Goal: Task Accomplishment & Management: Manage account settings

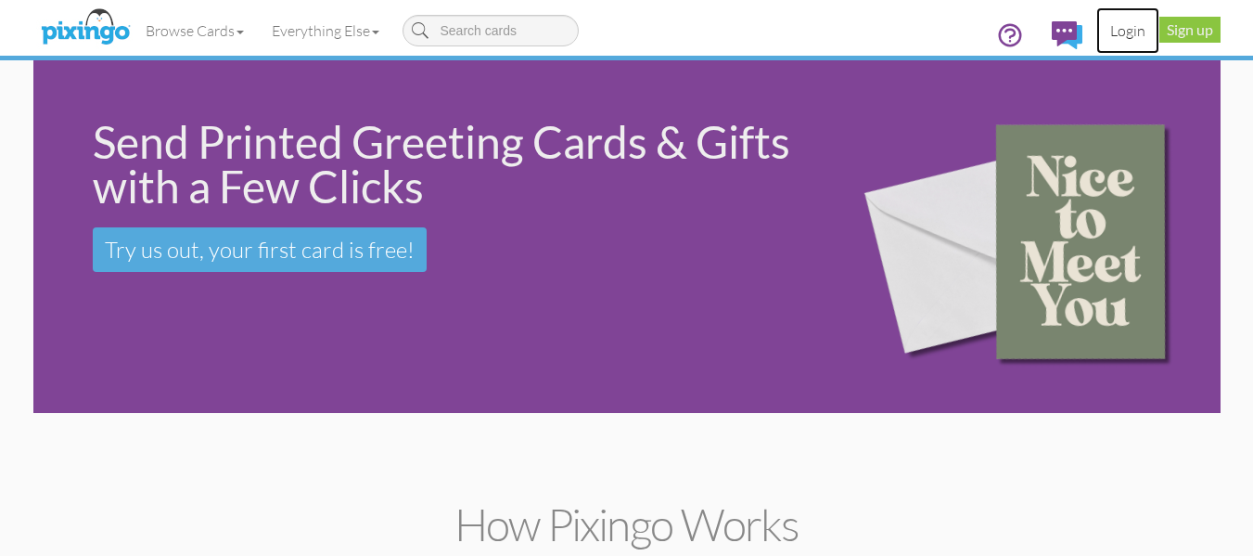
click at [1140, 33] on link "Login" at bounding box center [1127, 30] width 63 height 46
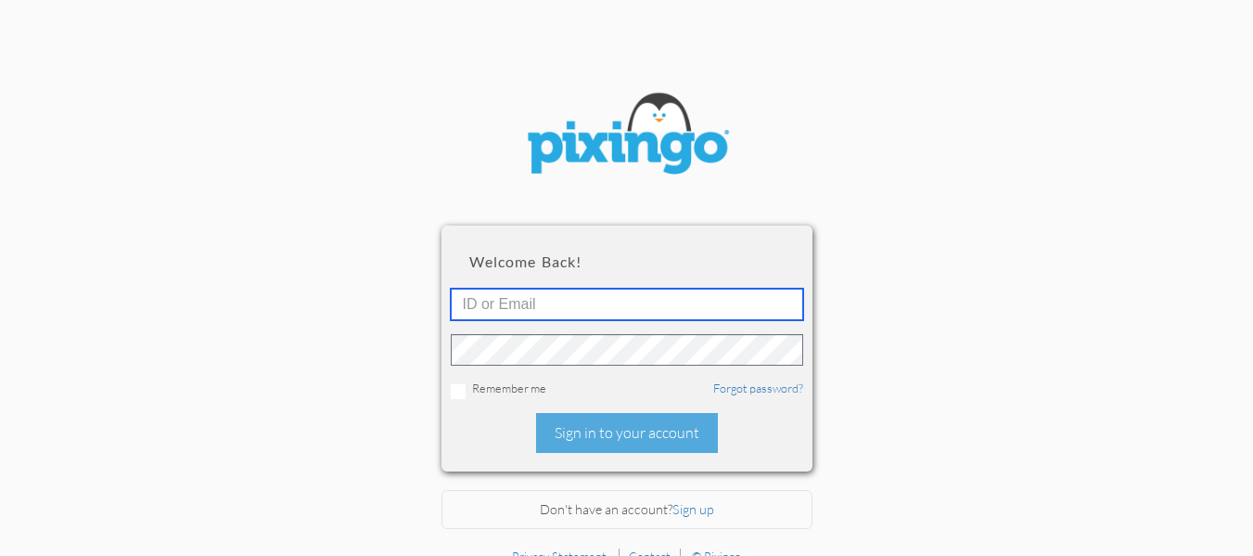
type input "R11132"
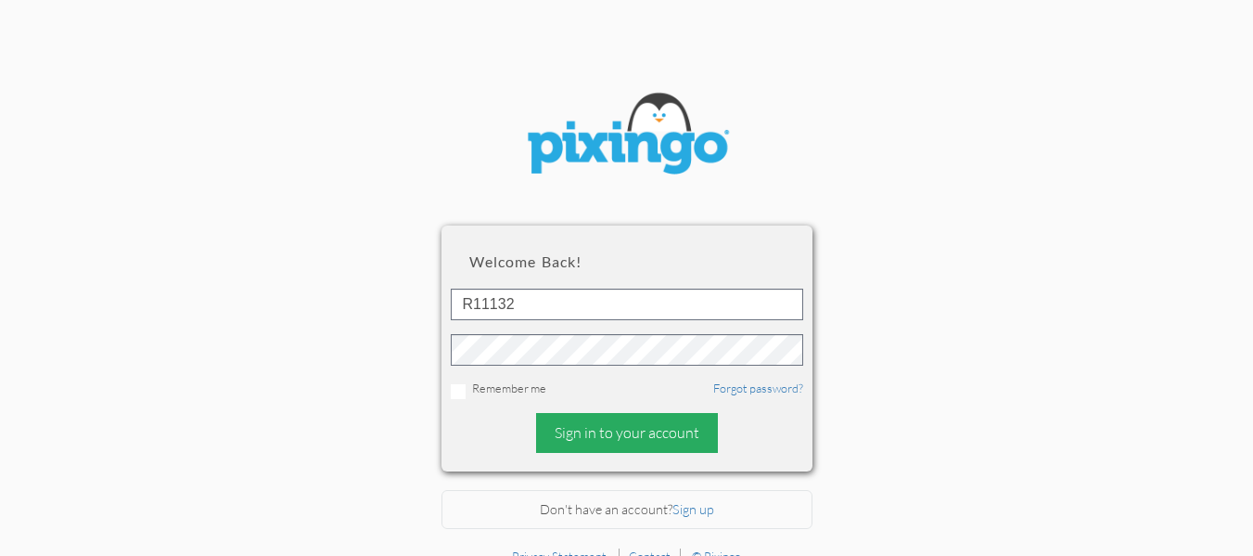
click at [572, 417] on div "Sign in to your account" at bounding box center [627, 433] width 182 height 40
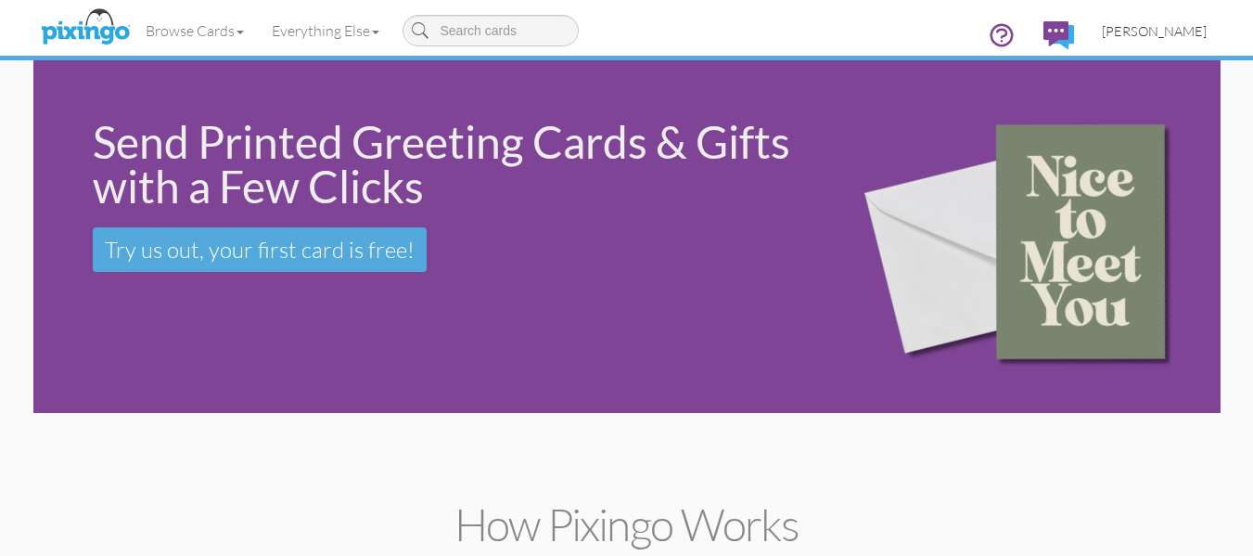
click at [1170, 31] on span "[PERSON_NAME]" at bounding box center [1154, 31] width 105 height 16
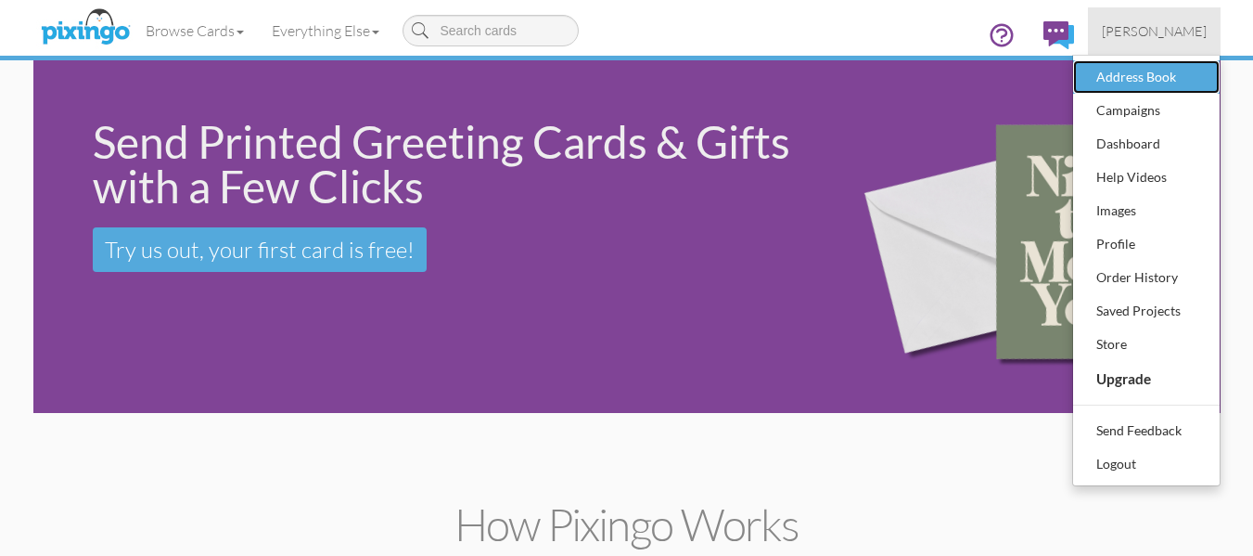
click at [1146, 70] on div "Address Book" at bounding box center [1146, 77] width 109 height 28
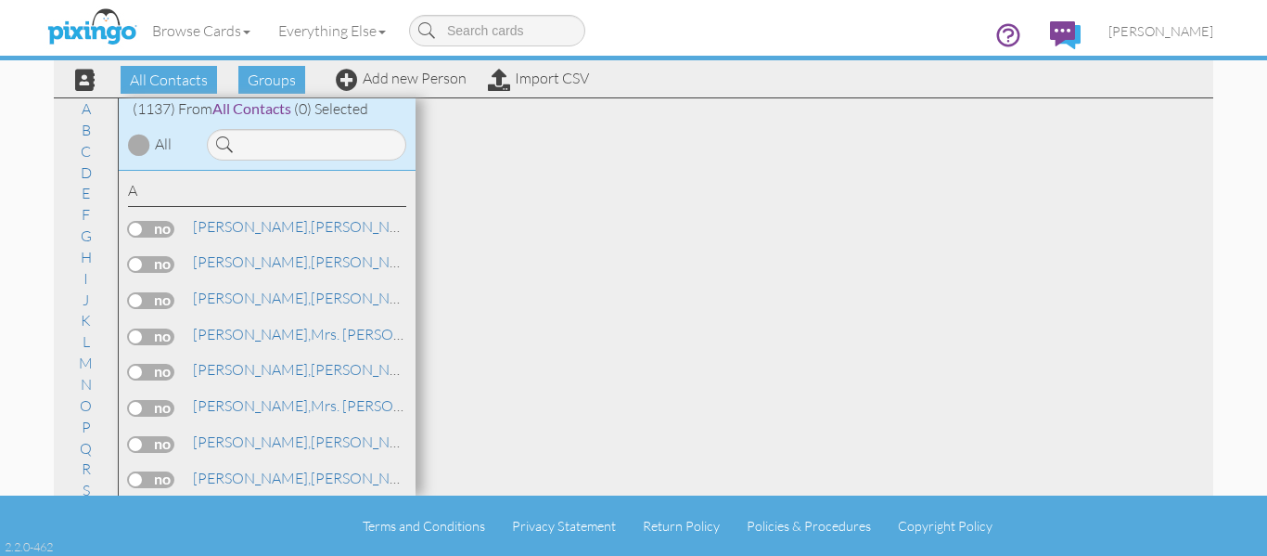
click at [414, 71] on div "Browse Cards Business Accounting Automotive Chiropractor Customer Dental Financ…" at bounding box center [633, 36] width 1159 height 73
click at [417, 74] on link "Add new Person" at bounding box center [401, 78] width 131 height 19
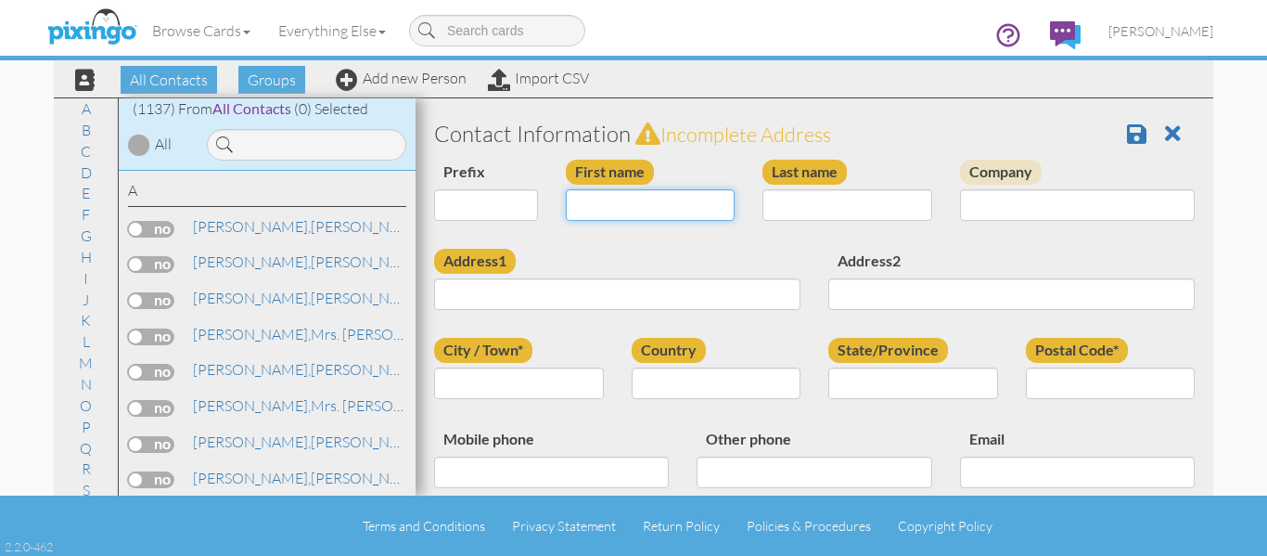
click at [684, 219] on input "First name" at bounding box center [651, 205] width 170 height 32
type input "[PERSON_NAME]"
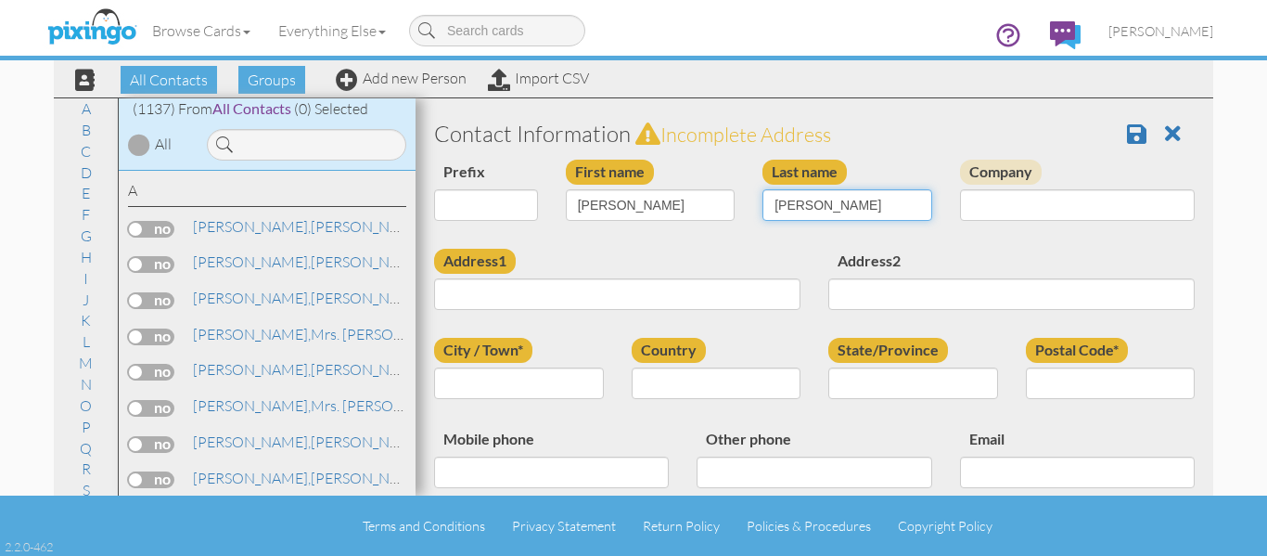
type input "[PERSON_NAME]"
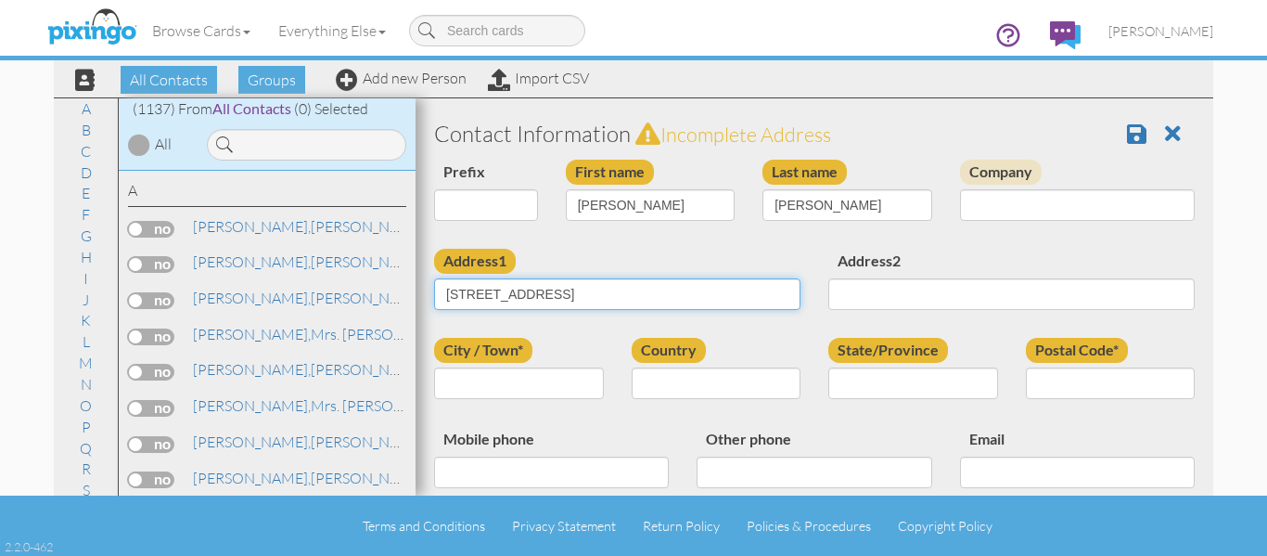
type input "[STREET_ADDRESS]"
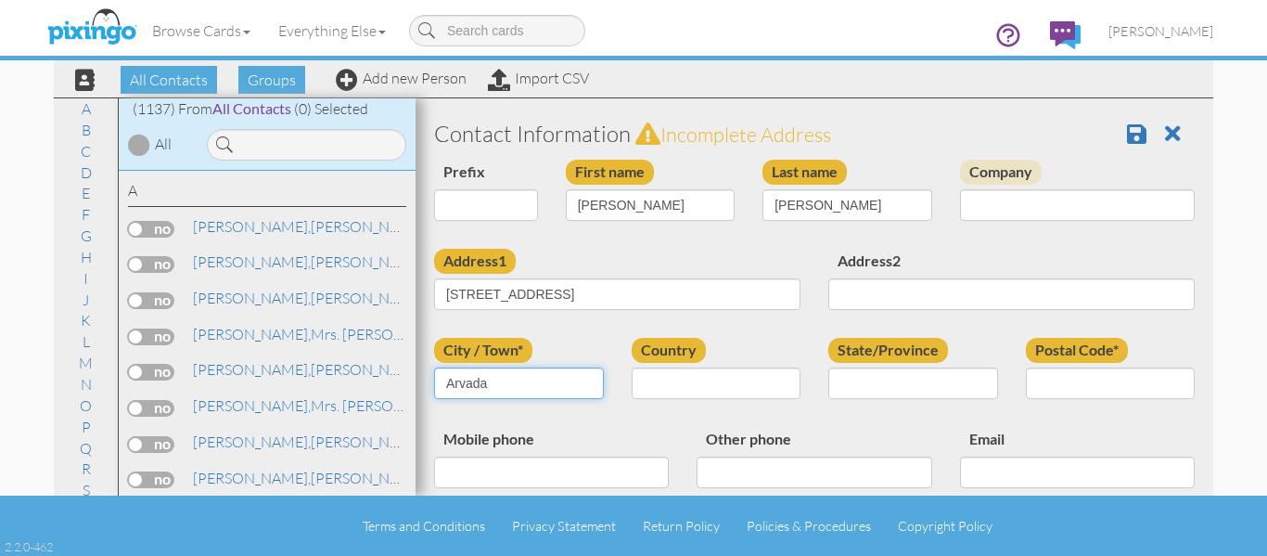
type input "Arvada"
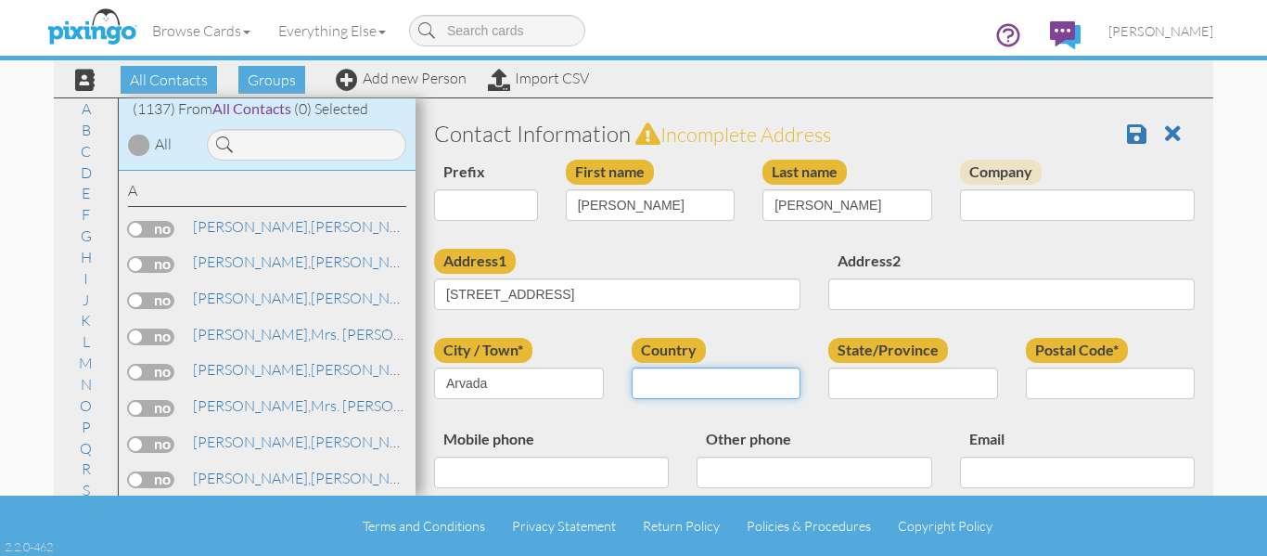
select select "object:4306"
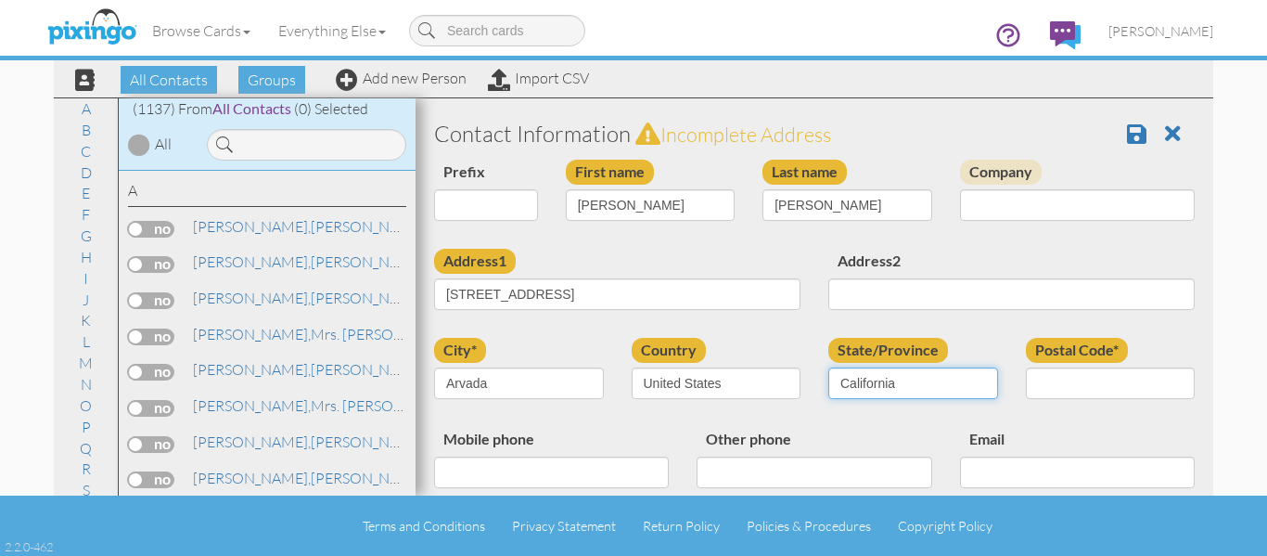
select select "object:4560"
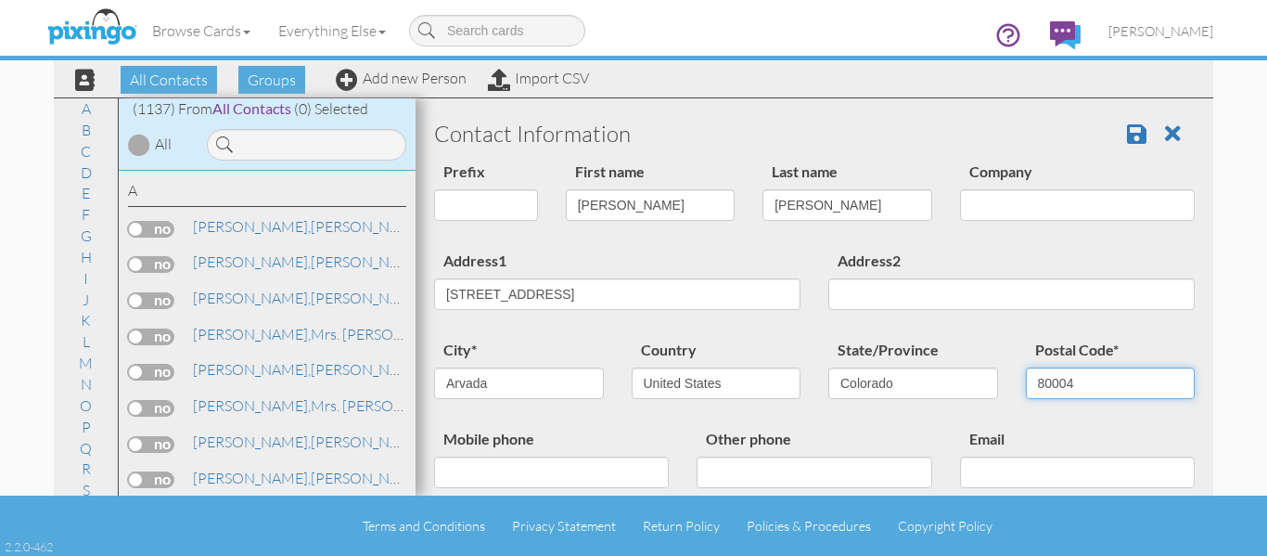
type input "80004"
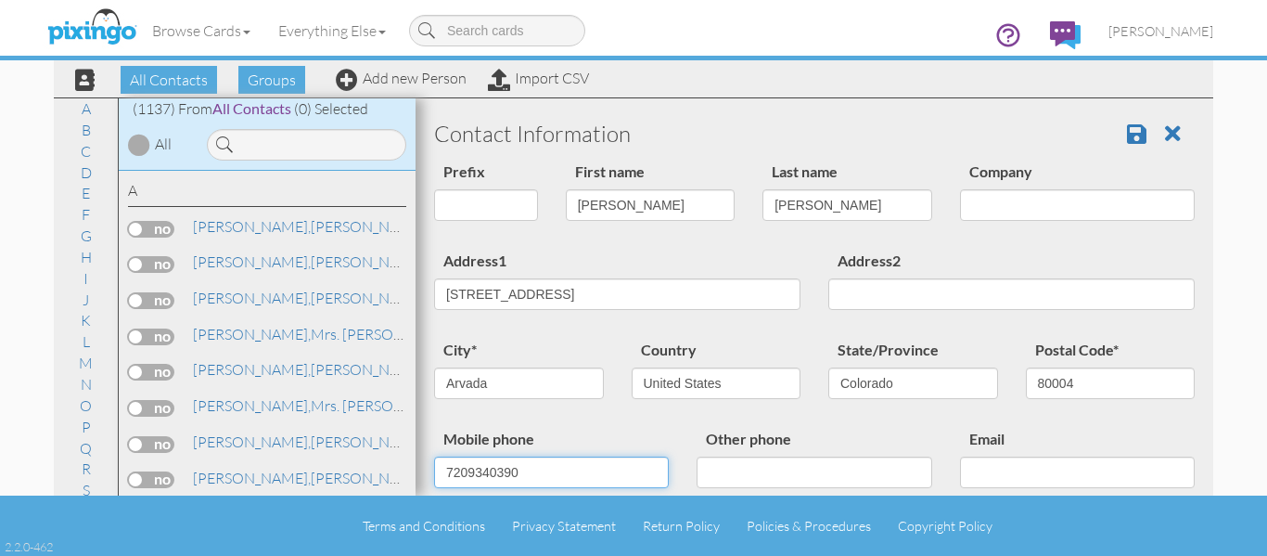
type input "7209340390"
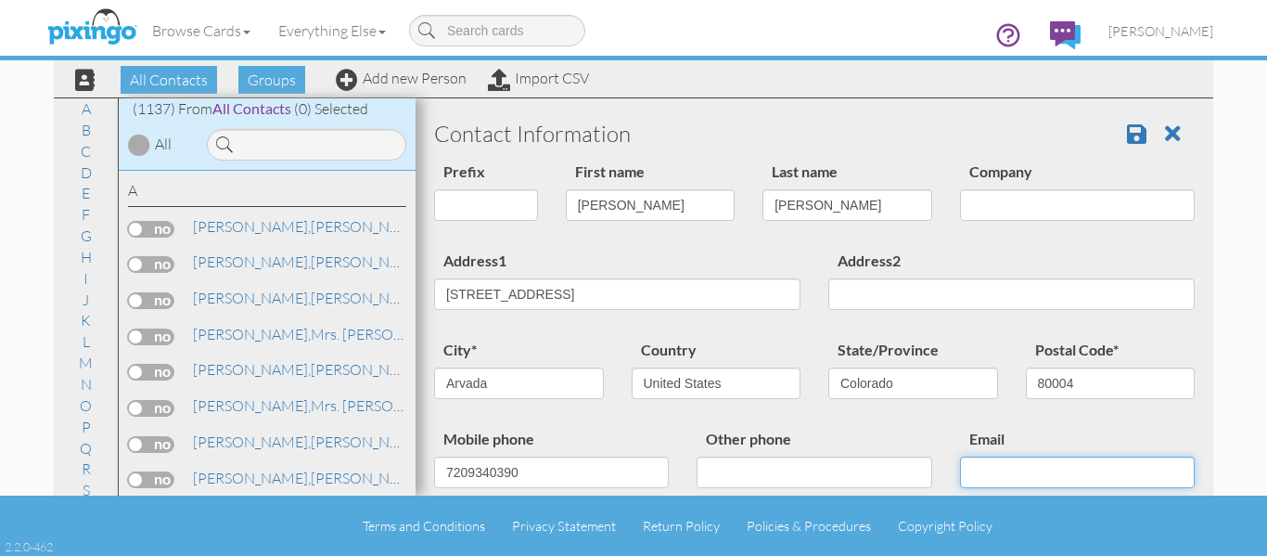
paste input "[EMAIL_ADDRESS][DOMAIN_NAME]"
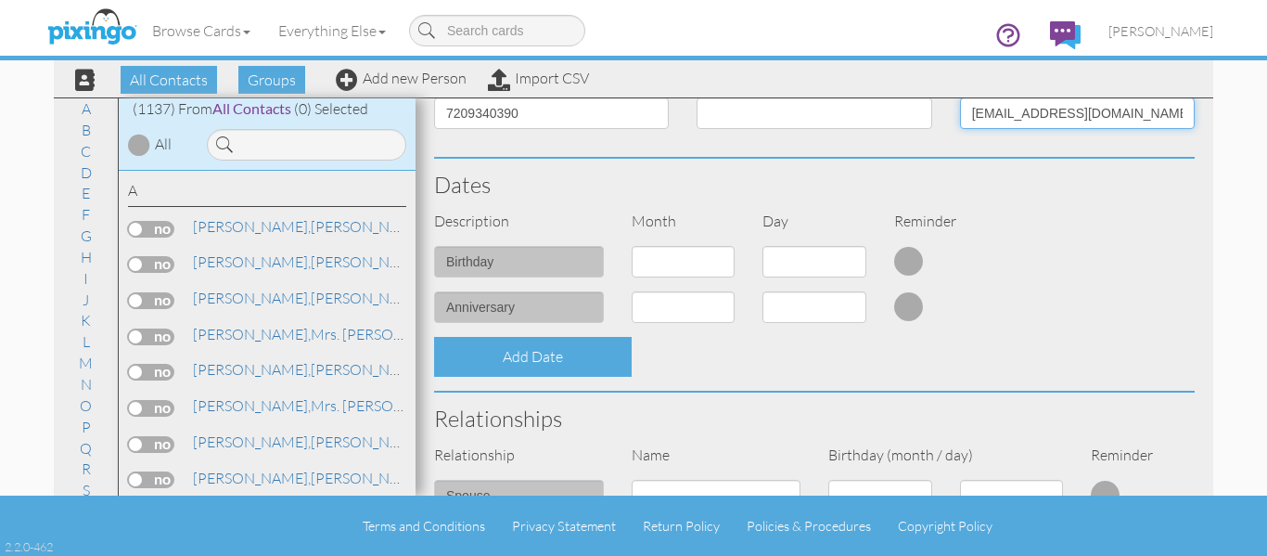
scroll to position [371, 0]
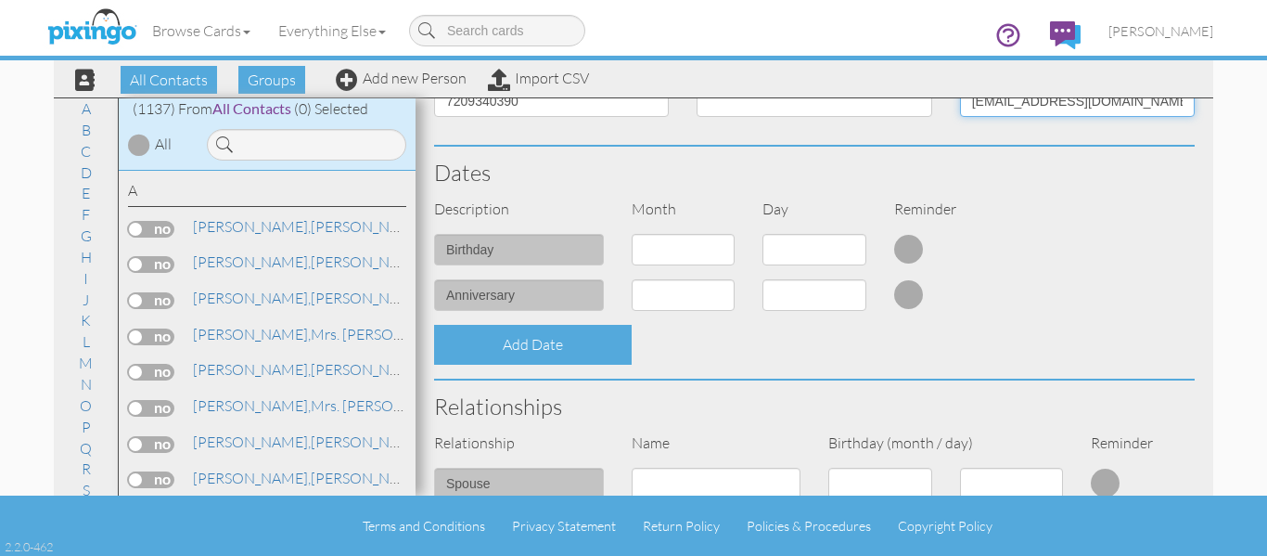
type input "[EMAIL_ADDRESS][DOMAIN_NAME]"
click at [672, 249] on select "1 - [DATE] - [DATE] - [DATE] - [DATE] - [DATE] - [DATE] - [DATE] - [DATE] - [DA…" at bounding box center [684, 250] width 104 height 32
select select "object:4302"
click at [632, 234] on select "1 - [DATE] - [DATE] - [DATE] - [DATE] - [DATE] - [DATE] - [DATE] - [DATE] - [DA…" at bounding box center [684, 250] width 104 height 32
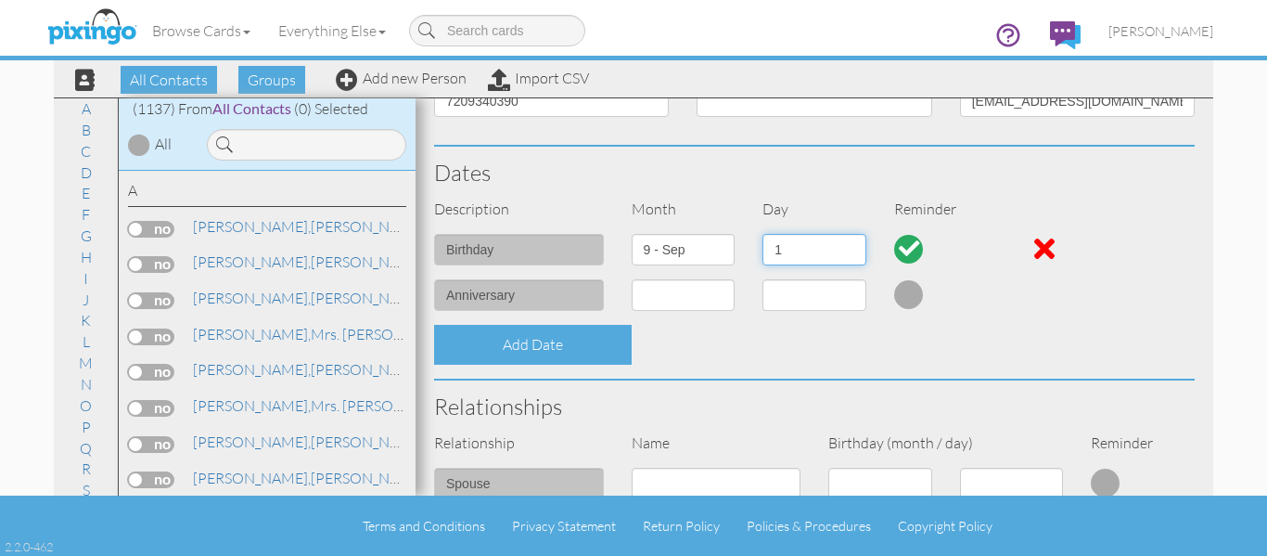
click at [802, 235] on select "1 2 3 4 5 6 7 8 9 10 11 12 13 14 15 16 17 18 19 20 21 22 23 24 25 26 27 28 29 30" at bounding box center [814, 250] width 104 height 32
select select "number:30"
click at [762, 234] on select "1 2 3 4 5 6 7 8 9 10 11 12 13 14 15 16 17 18 19 20 21 22 23 24 25 26 27 28 29 30" at bounding box center [814, 250] width 104 height 32
click at [938, 174] on h3 "Dates" at bounding box center [814, 172] width 761 height 24
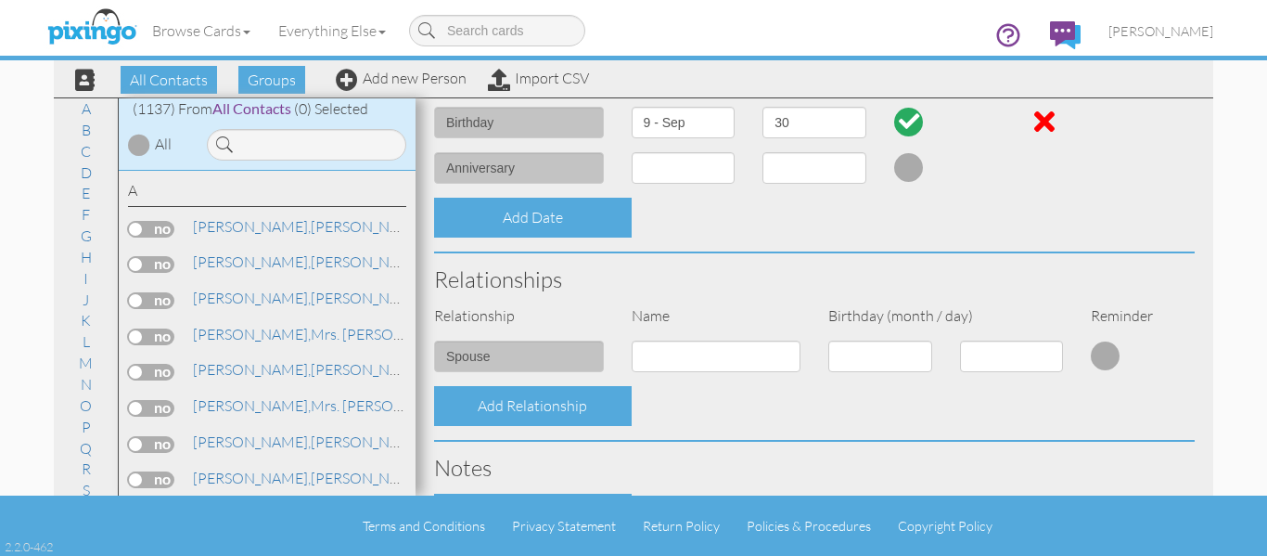
scroll to position [748, 0]
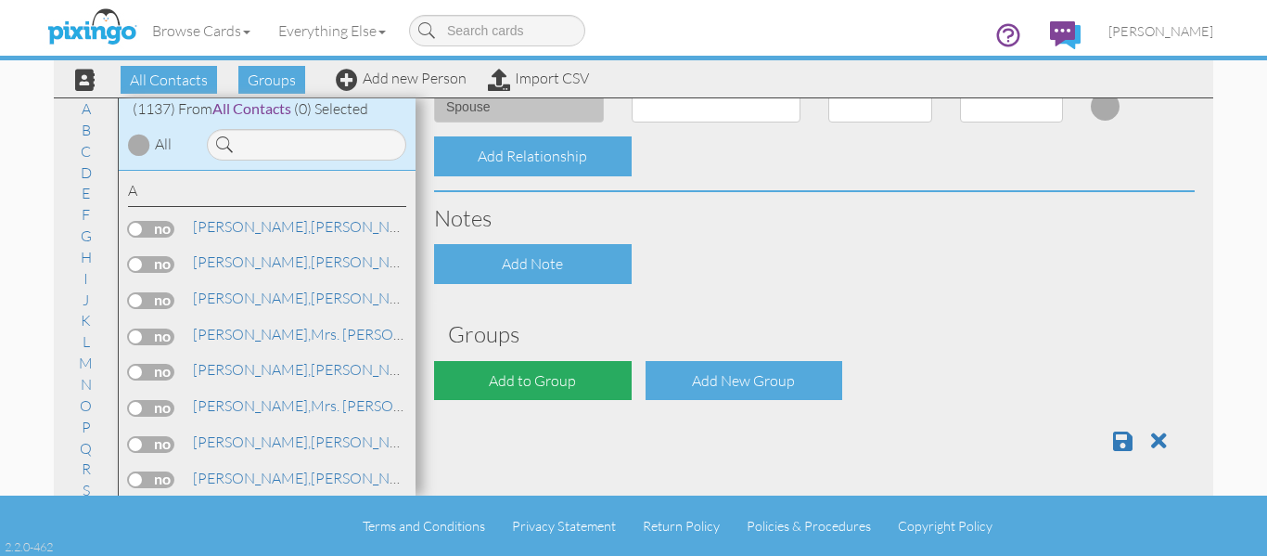
click at [549, 362] on div "Add to Group" at bounding box center [533, 381] width 198 height 40
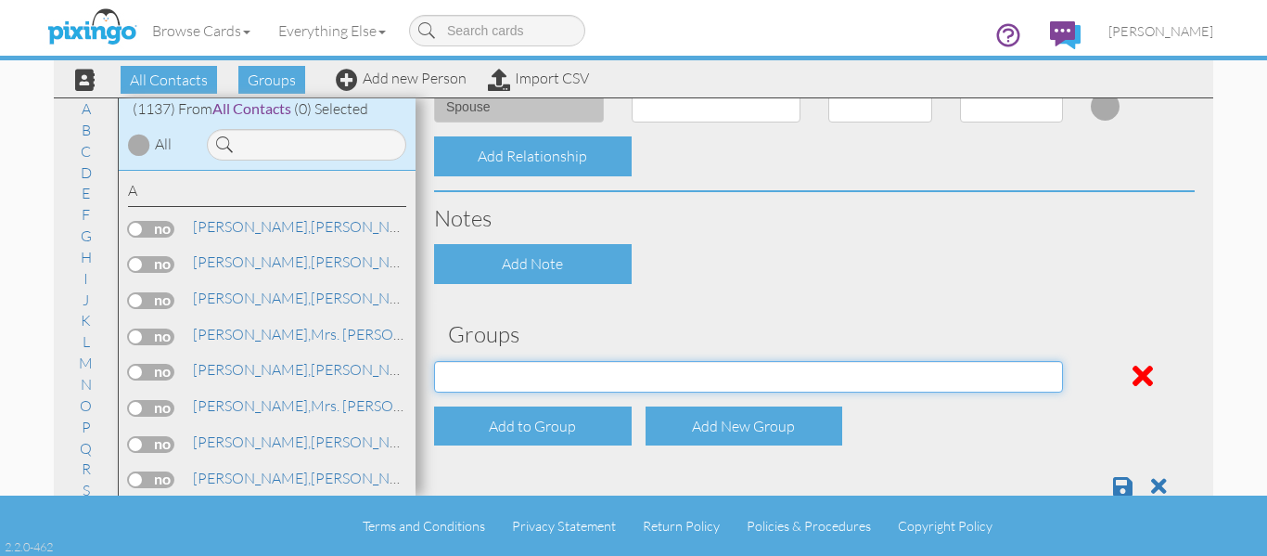
click at [549, 365] on select "April Birthdays August Birthdays Castlerock/Pine Pot Agents December Birthdays …" at bounding box center [748, 377] width 629 height 32
select select "object:4630"
click at [434, 361] on select "April Birthdays August Birthdays Castlerock/Pine Pot Agents December Birthdays …" at bounding box center [748, 377] width 629 height 32
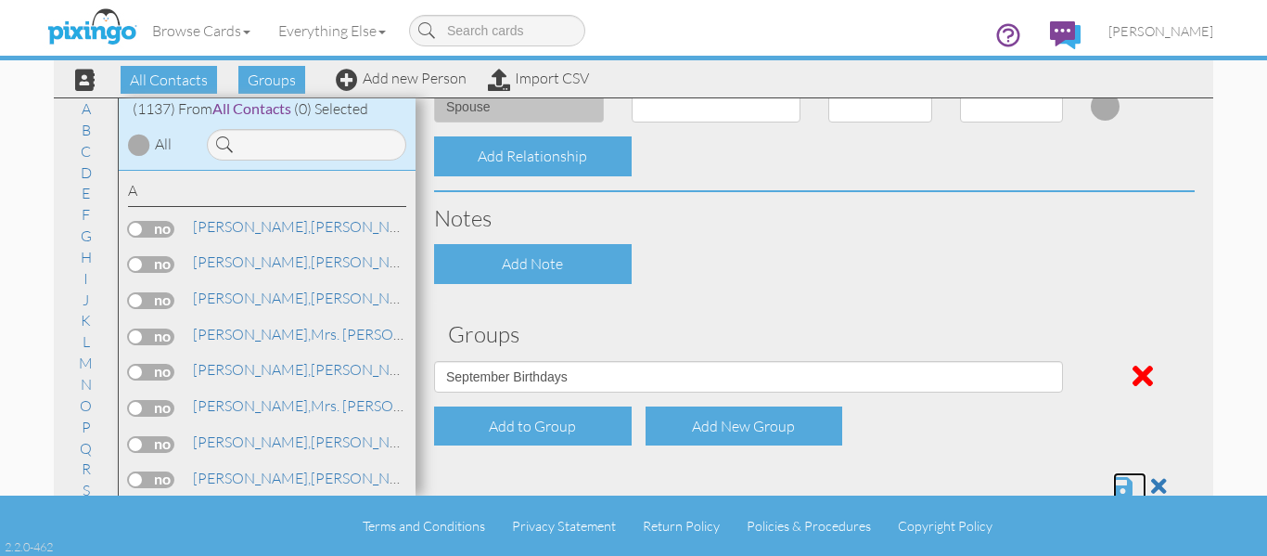
click at [1113, 477] on span at bounding box center [1122, 486] width 19 height 22
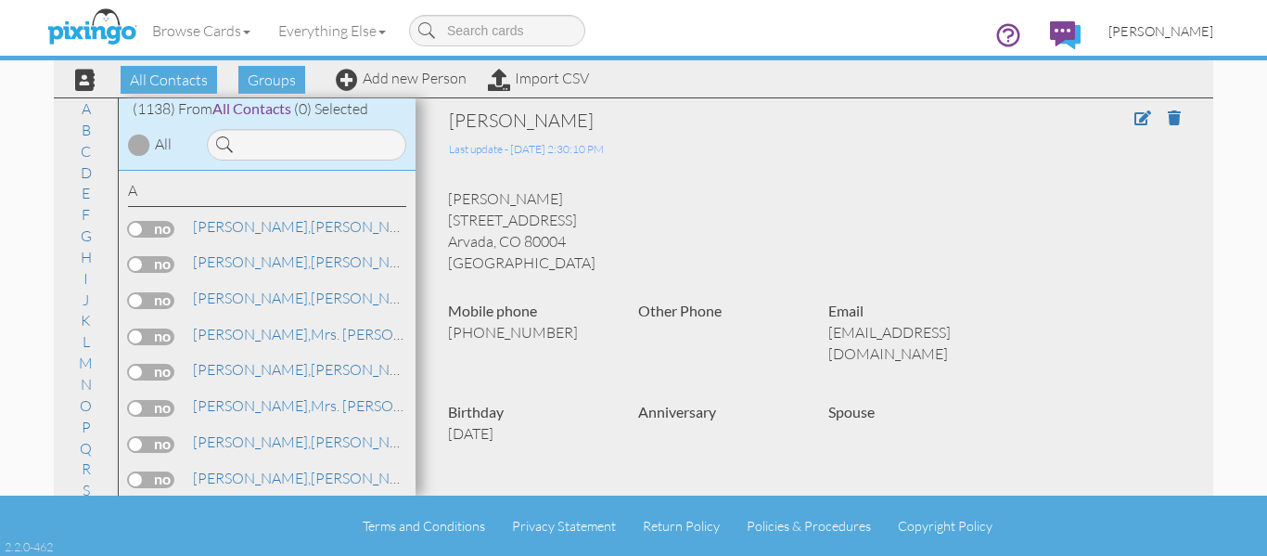
click at [1203, 32] on span "[PERSON_NAME]" at bounding box center [1160, 31] width 105 height 16
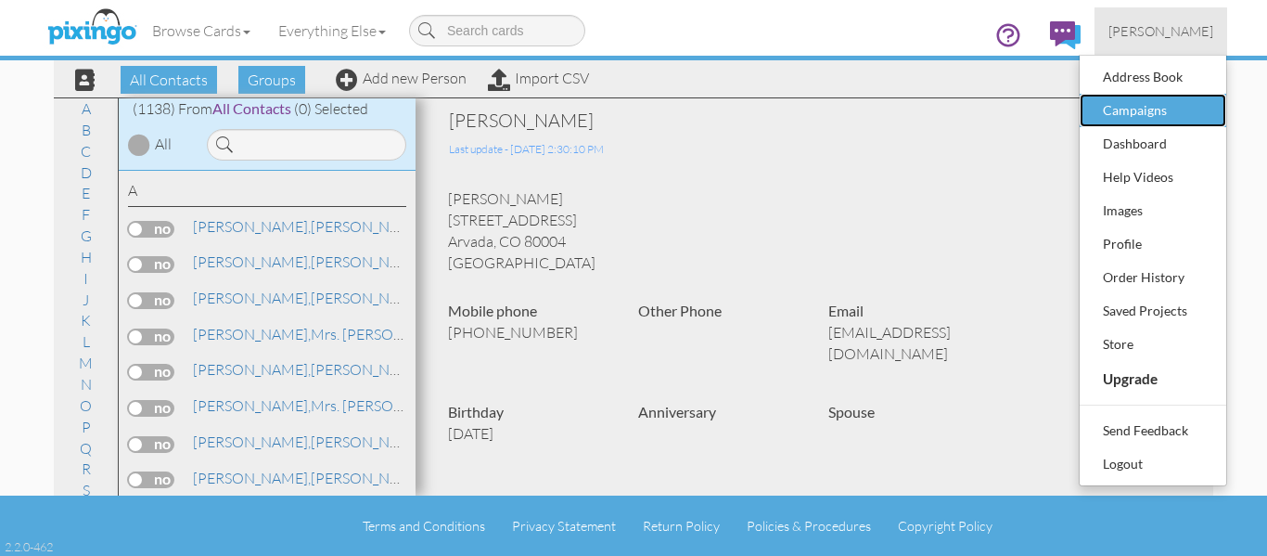
click at [1162, 103] on div "Campaigns" at bounding box center [1152, 110] width 109 height 28
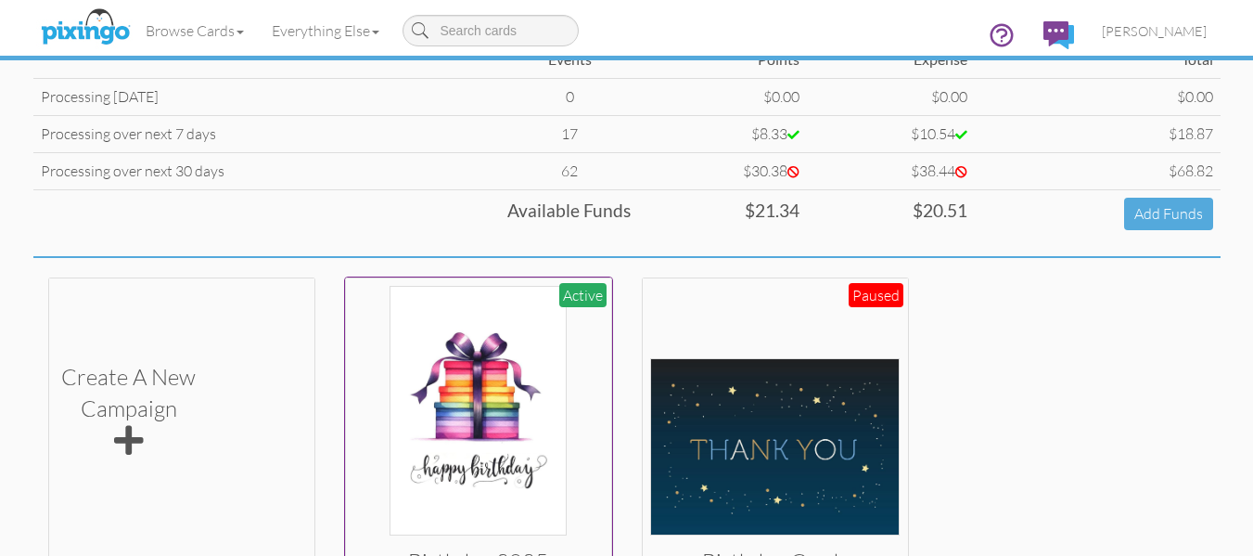
scroll to position [326, 0]
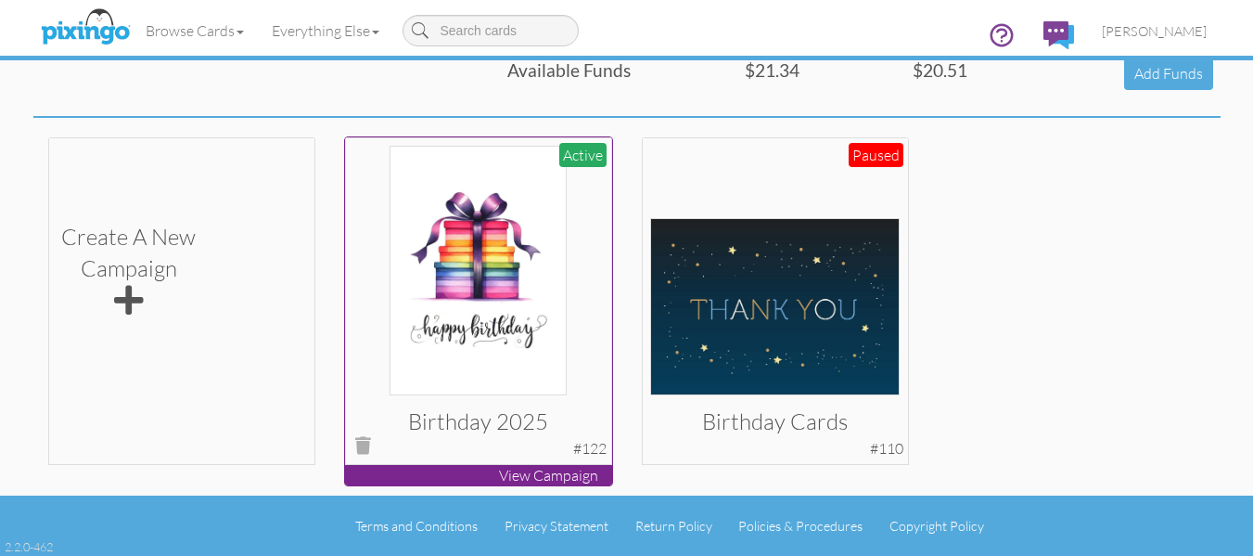
click at [546, 476] on p "View Campaign" at bounding box center [478, 475] width 267 height 21
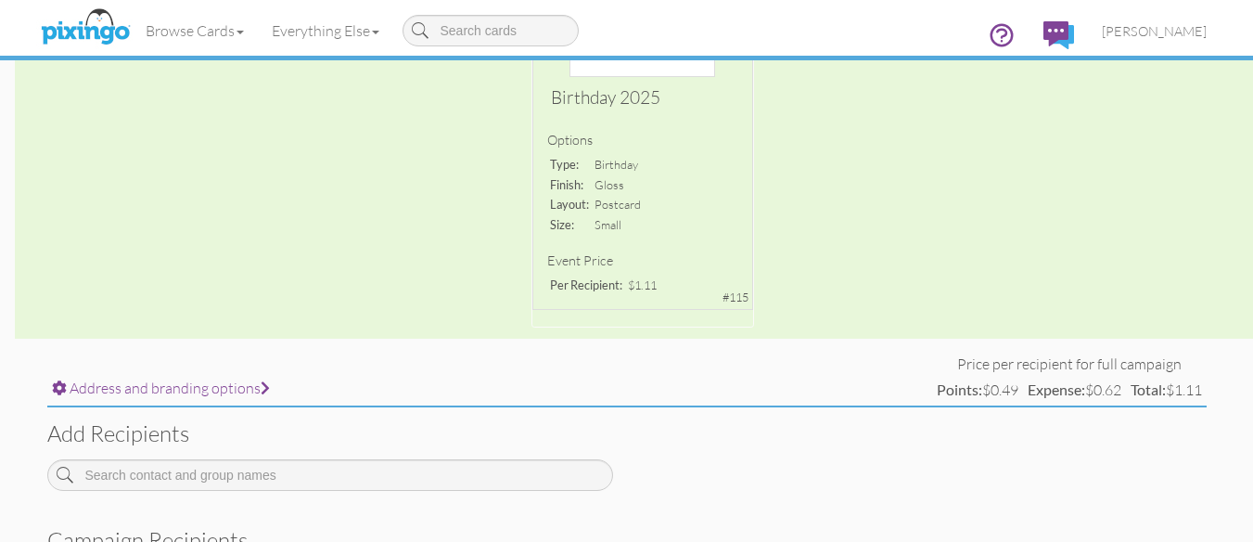
scroll to position [556, 0]
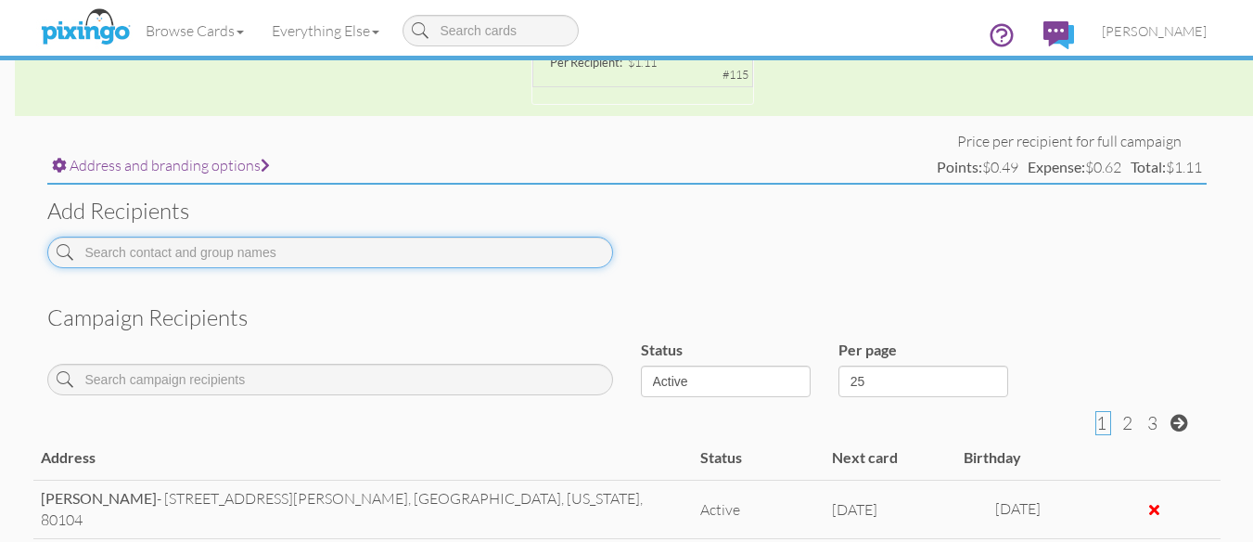
click at [265, 265] on input at bounding box center [330, 253] width 566 height 32
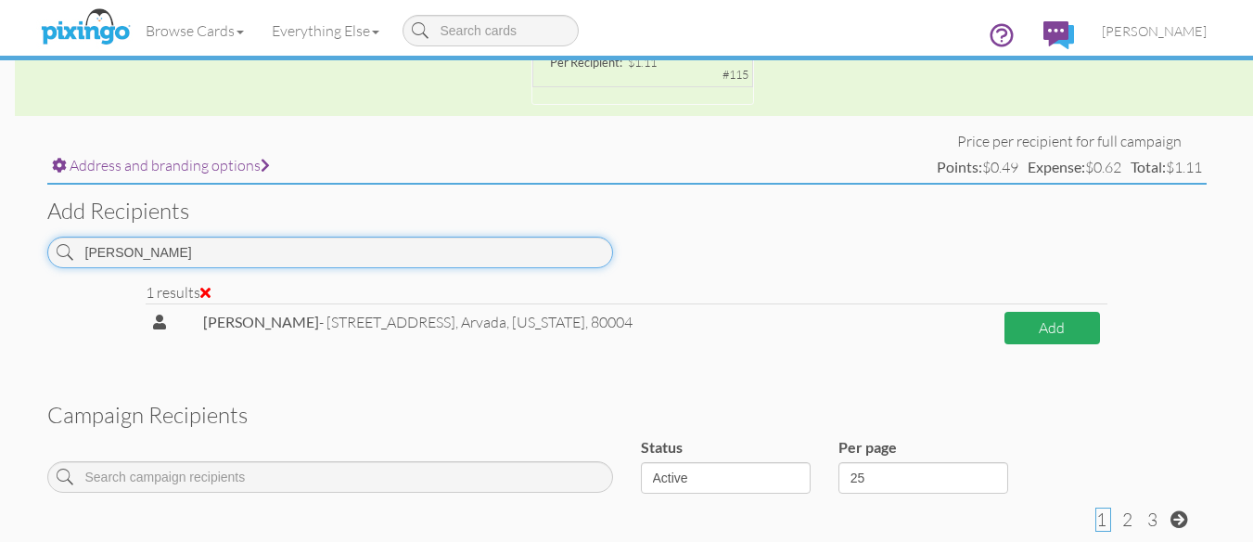
type input "steele"
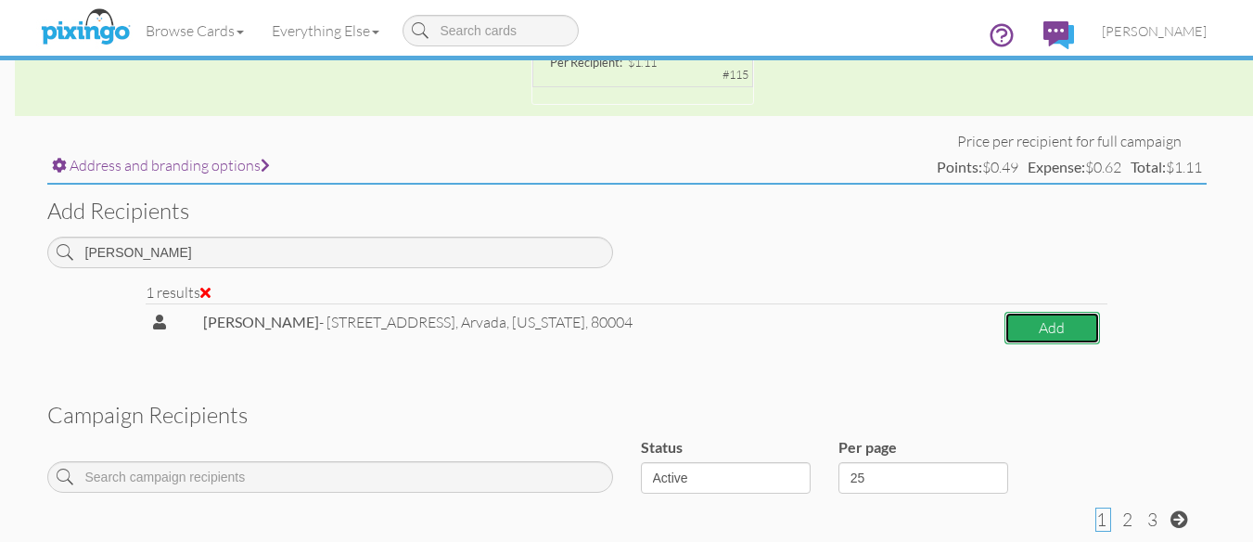
click at [1064, 333] on button "Add" at bounding box center [1052, 328] width 96 height 32
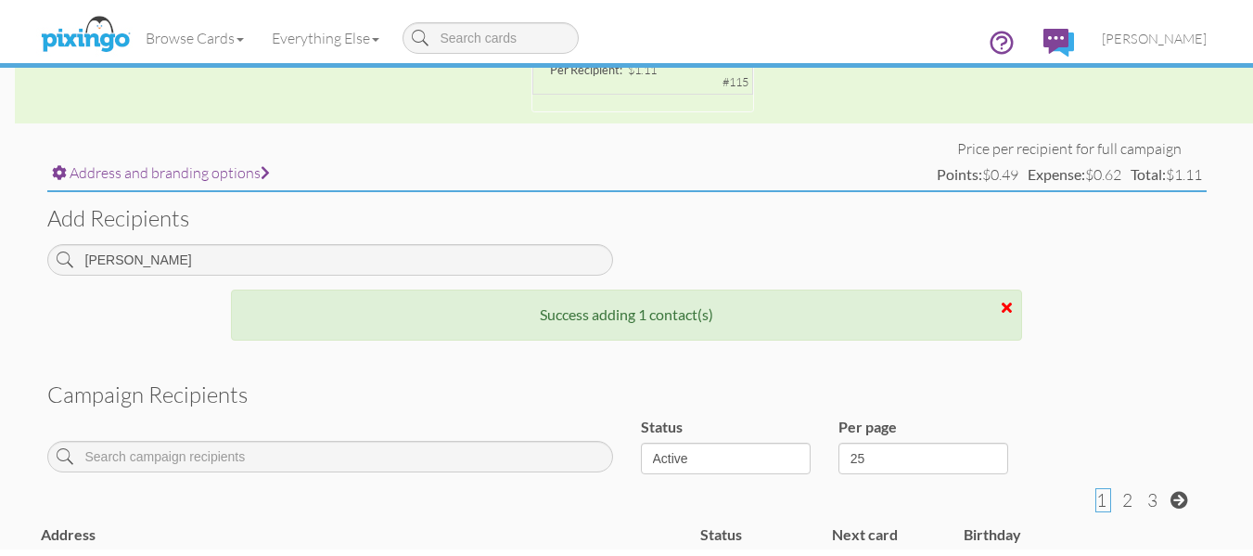
scroll to position [0, 0]
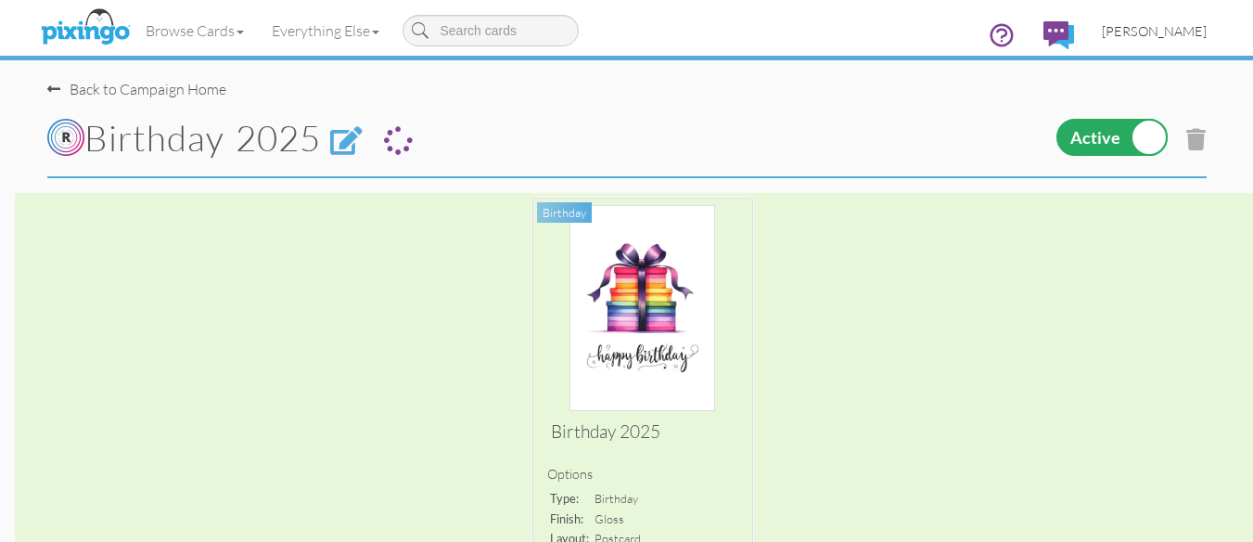
click at [1162, 31] on span "[PERSON_NAME]" at bounding box center [1154, 31] width 105 height 16
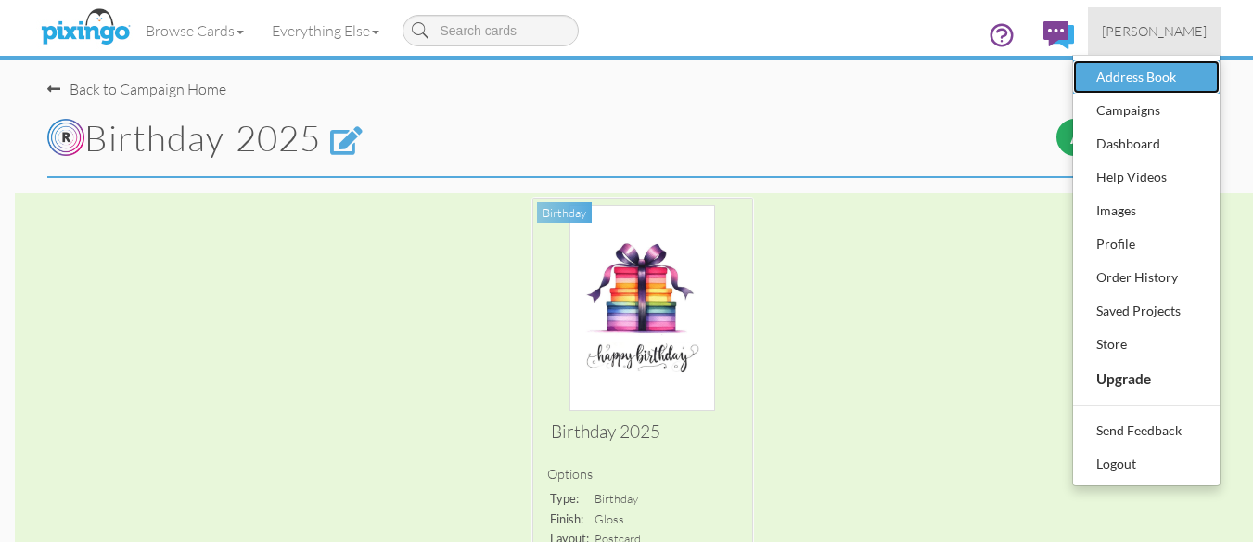
click at [1139, 80] on div "Address Book" at bounding box center [1146, 77] width 109 height 28
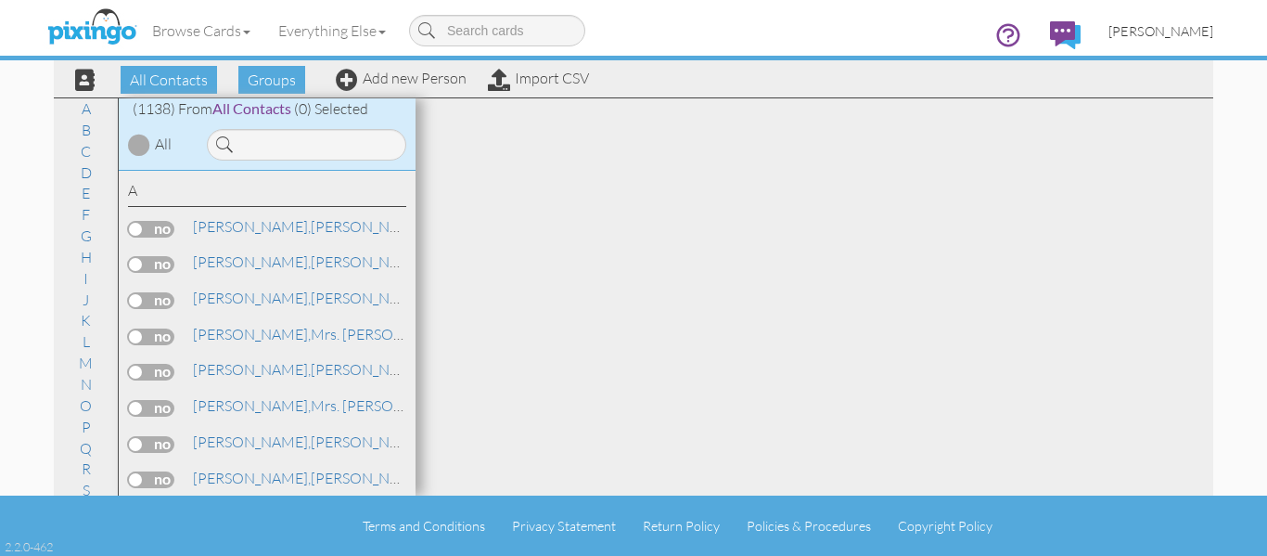
click at [1182, 30] on span "[PERSON_NAME]" at bounding box center [1160, 31] width 105 height 16
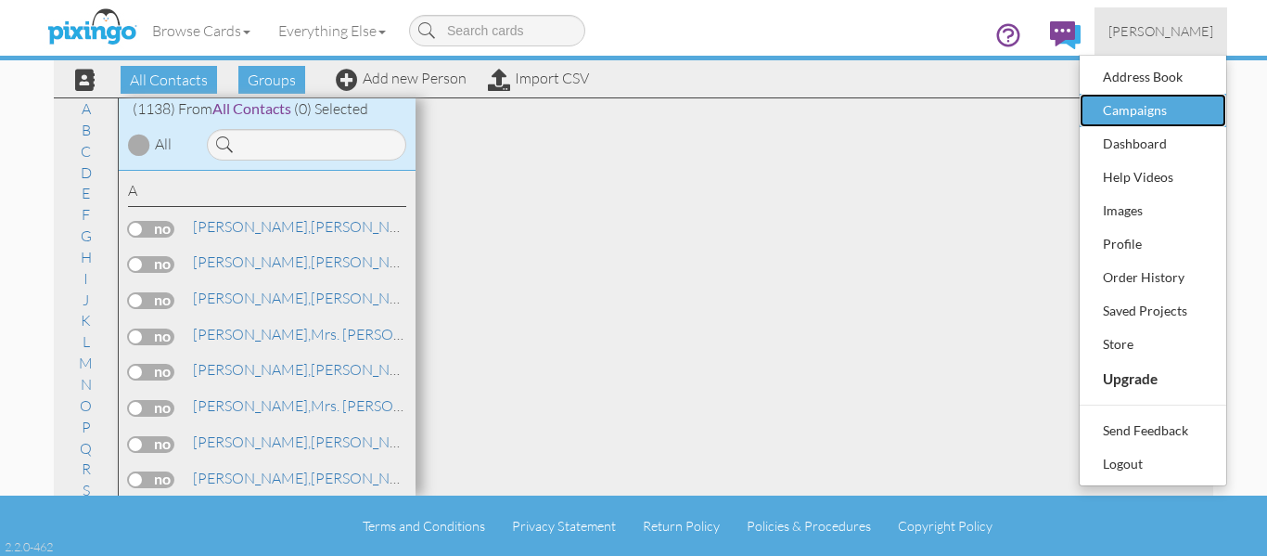
click at [1159, 104] on div "Campaigns" at bounding box center [1152, 110] width 109 height 28
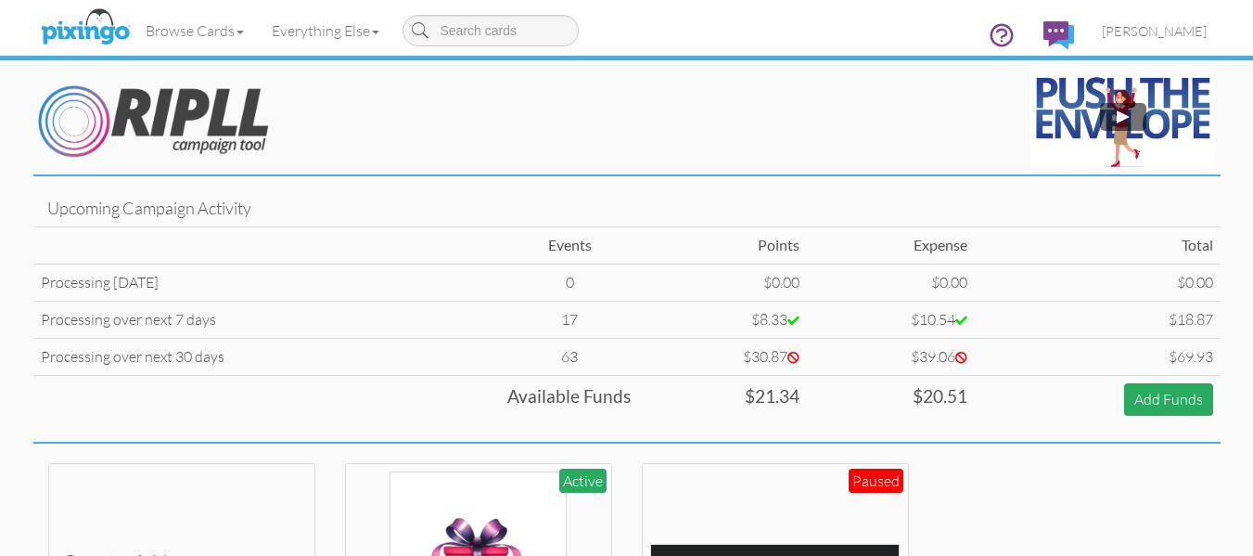
drag, startPoint x: 1137, startPoint y: 374, endPoint x: 1145, endPoint y: 382, distance: 11.8
click at [1145, 382] on tbody "Events Points Expense Total Processing today 0 $0.00 $0.00 $0.00 Processing ove…" at bounding box center [626, 325] width 1187 height 196
click at [1066, 300] on td "$0.00" at bounding box center [1097, 282] width 245 height 37
click at [1144, 395] on link "Add Funds" at bounding box center [1168, 399] width 89 height 32
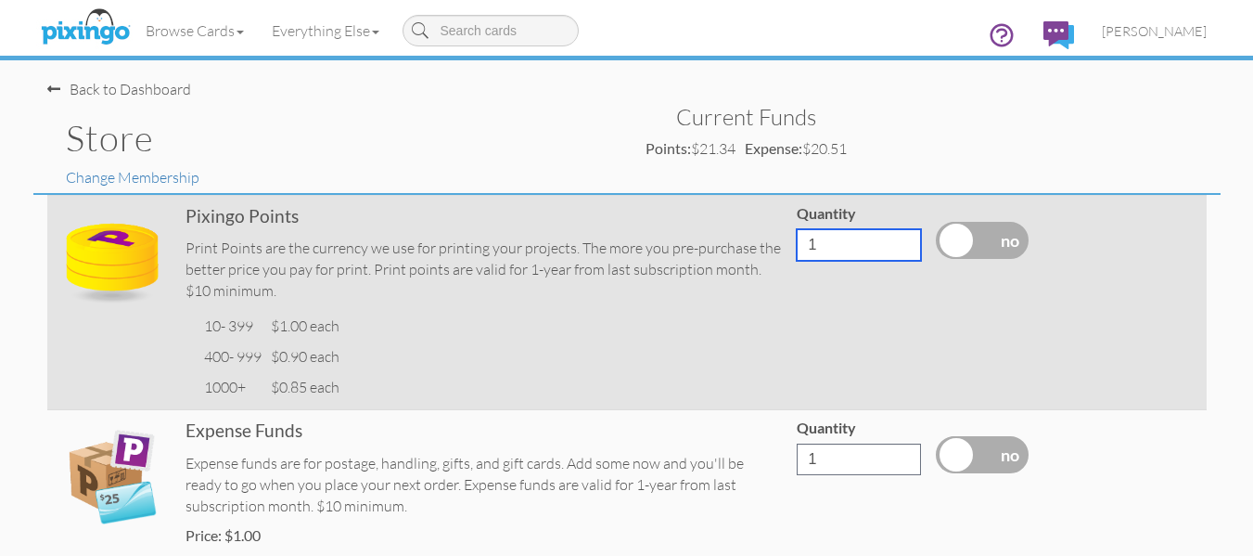
click at [846, 249] on input "1" at bounding box center [859, 245] width 124 height 32
drag, startPoint x: 857, startPoint y: 245, endPoint x: 774, endPoint y: 250, distance: 82.7
click at [774, 250] on tr "Pixingo Points Print Points are the currency we use for printing your projects.…" at bounding box center [626, 302] width 1159 height 214
type input "25"
click at [978, 222] on label at bounding box center [982, 240] width 93 height 37
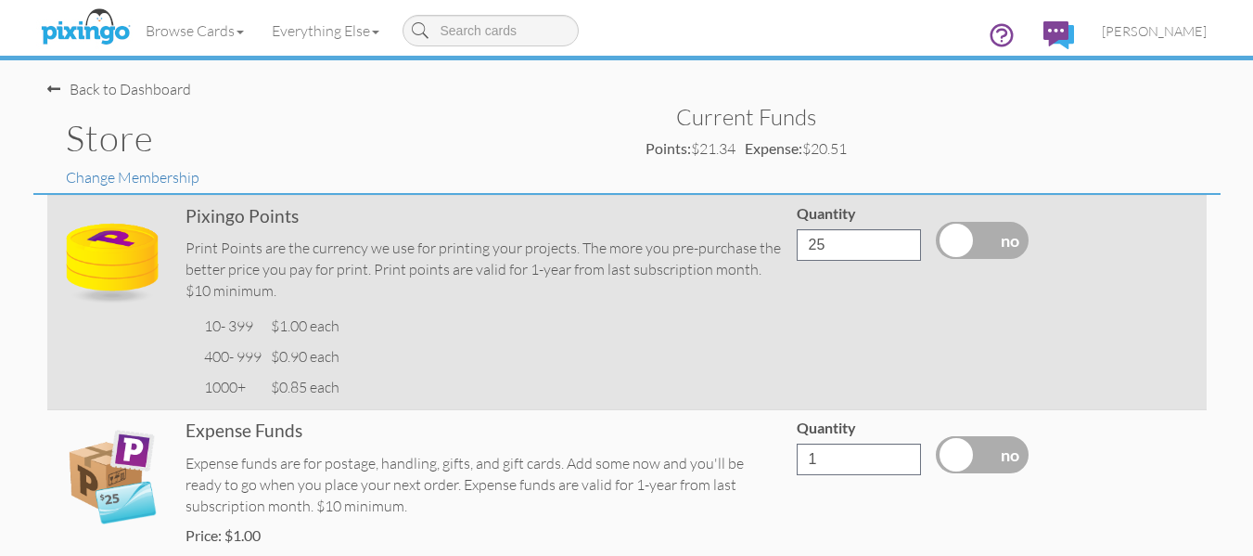
click at [0, 0] on input "checkbox" at bounding box center [0, 0] width 0 height 0
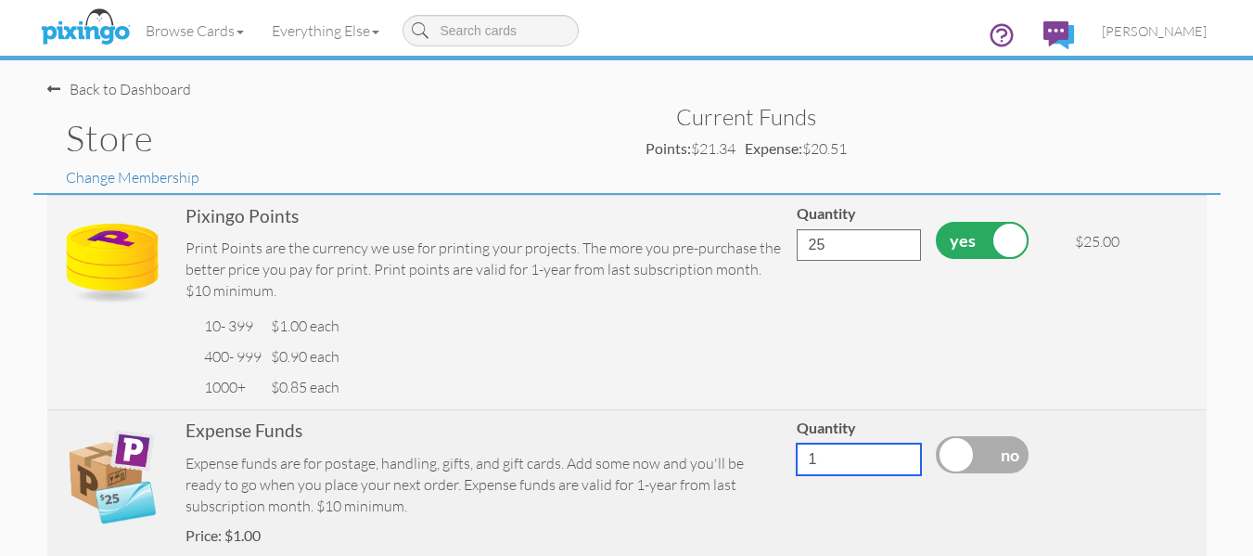
drag, startPoint x: 844, startPoint y: 467, endPoint x: 759, endPoint y: 466, distance: 85.3
click at [759, 466] on tr "Expense Funds Expense funds are for postage, handling, gifts, and gift cards. A…" at bounding box center [626, 499] width 1159 height 178
type input "25"
click at [992, 442] on label at bounding box center [982, 454] width 93 height 37
click at [0, 0] on input "checkbox" at bounding box center [0, 0] width 0 height 0
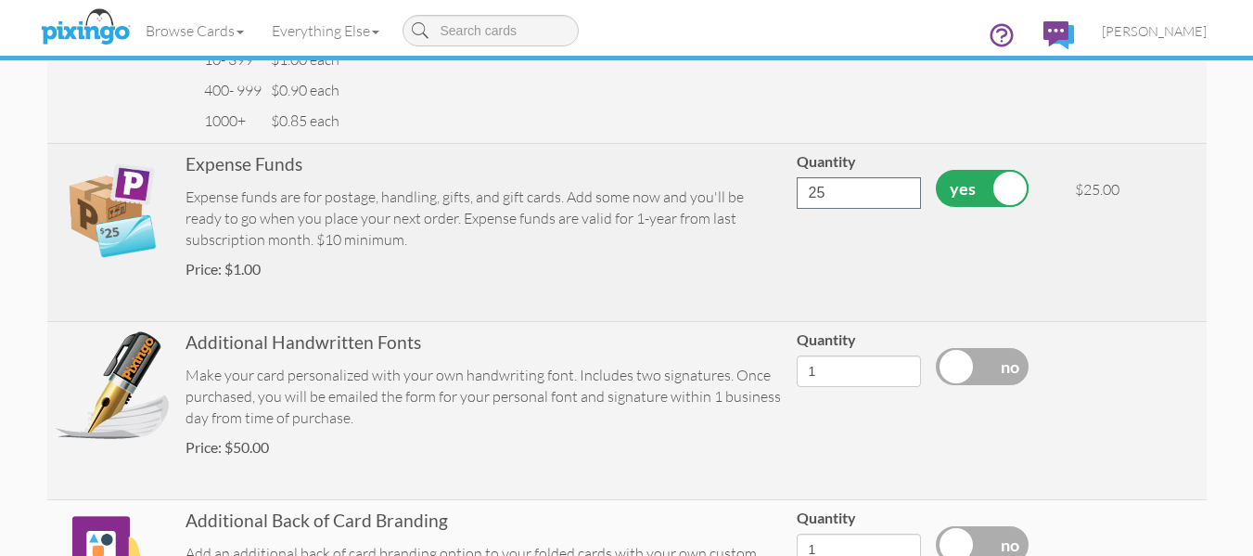
scroll to position [742, 0]
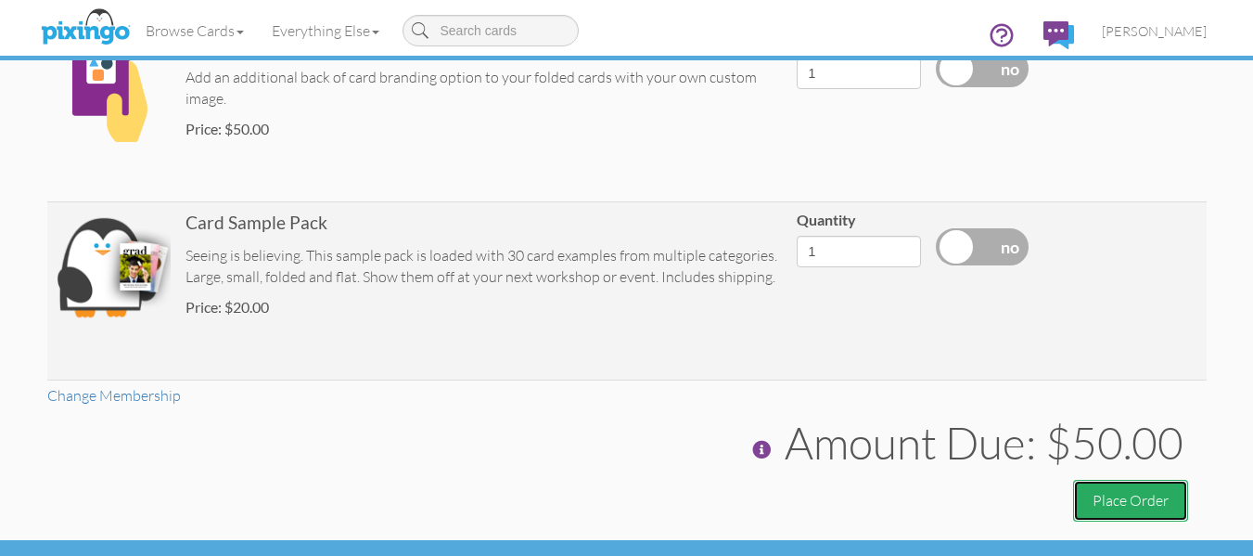
click at [1125, 500] on button "Place Order" at bounding box center [1130, 501] width 115 height 42
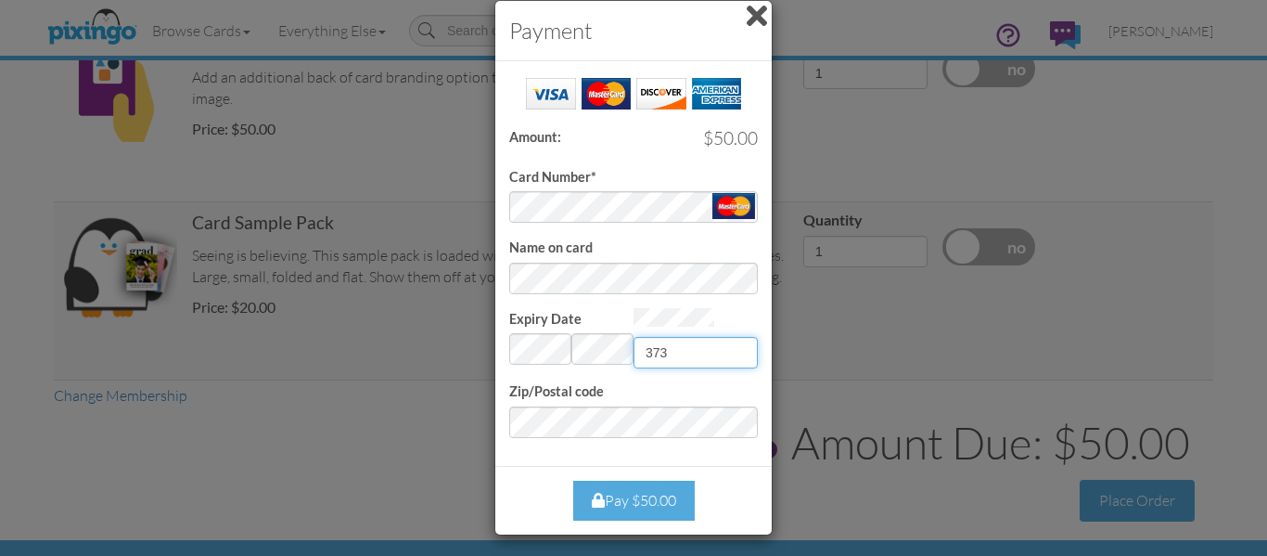
type input "373"
click at [637, 497] on div "Pay $50.00" at bounding box center [634, 500] width 122 height 40
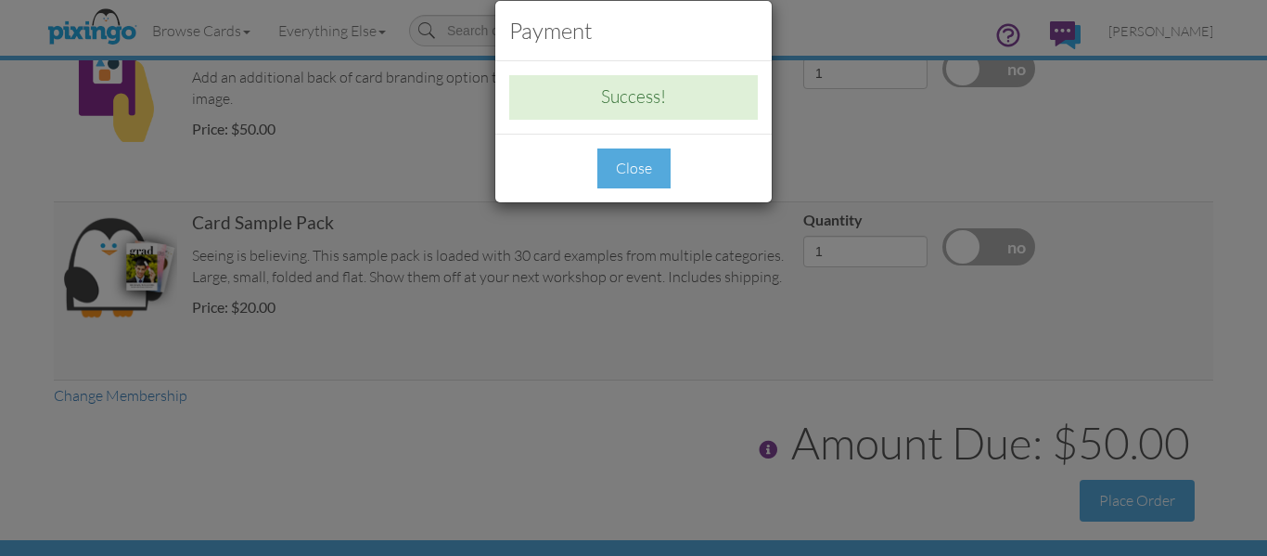
click at [615, 159] on div "Close" at bounding box center [633, 168] width 73 height 40
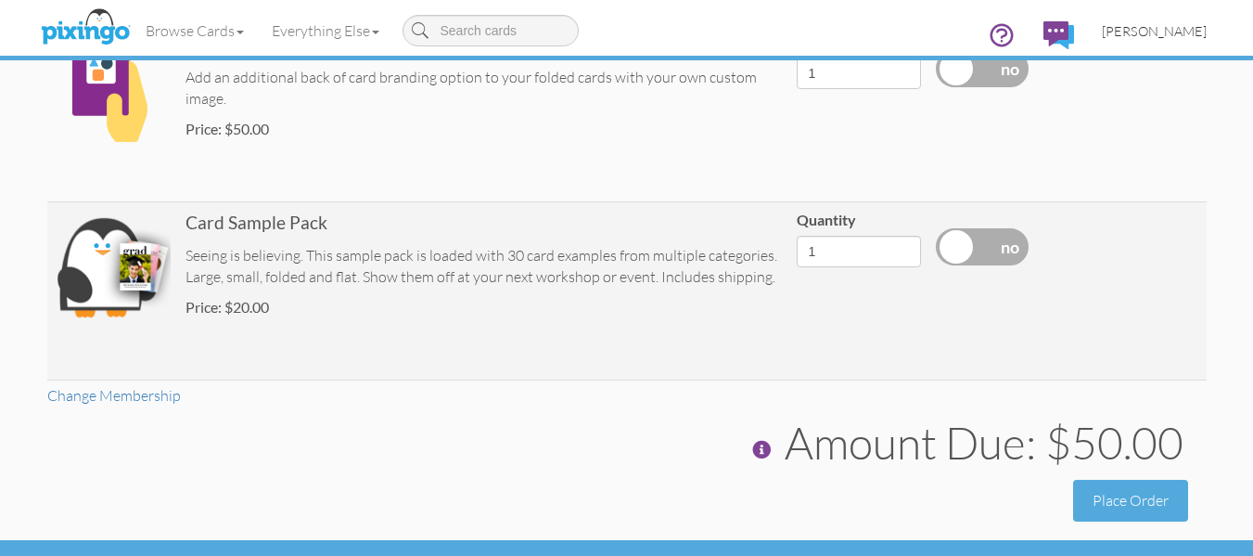
click at [1157, 34] on span "[PERSON_NAME]" at bounding box center [1154, 31] width 105 height 16
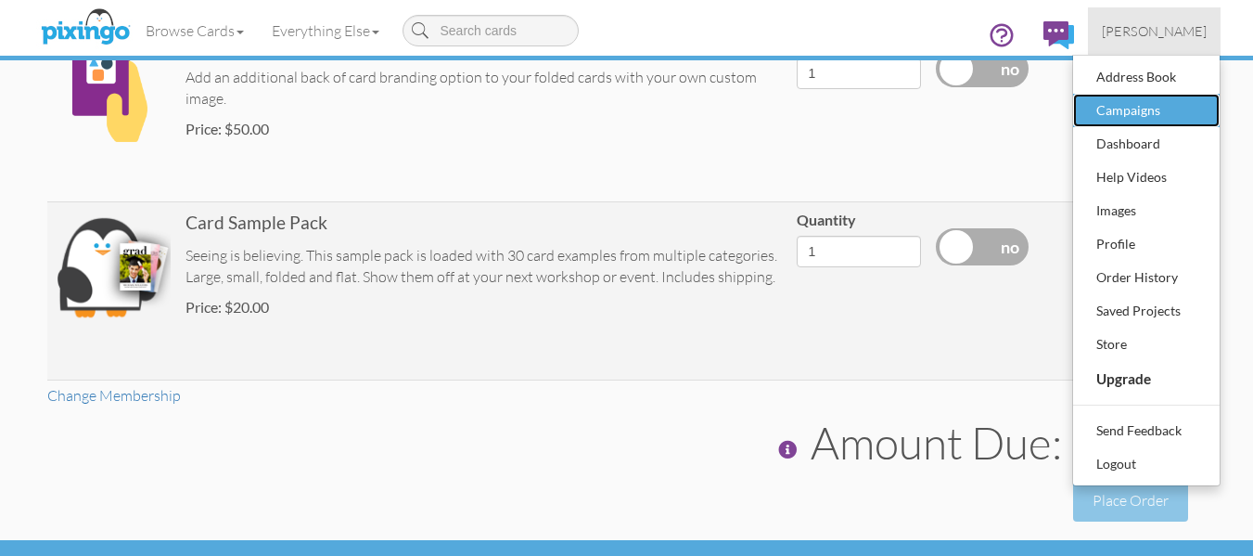
click at [1138, 114] on div "Campaigns" at bounding box center [1146, 110] width 109 height 28
